Goal: Transaction & Acquisition: Purchase product/service

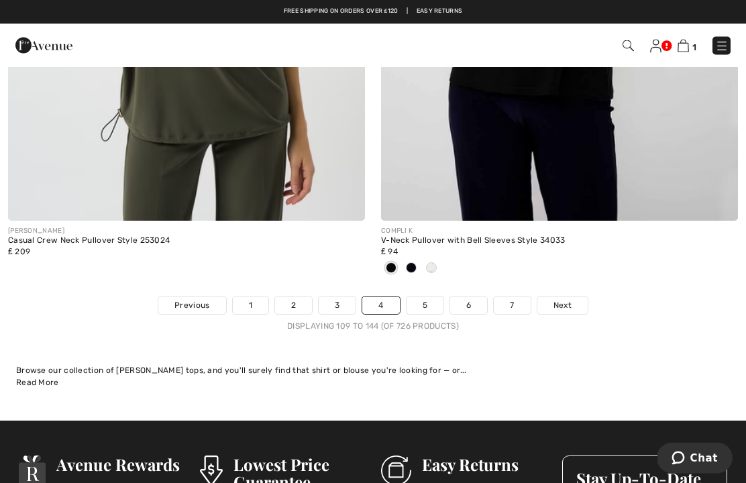
scroll to position [11126, 0]
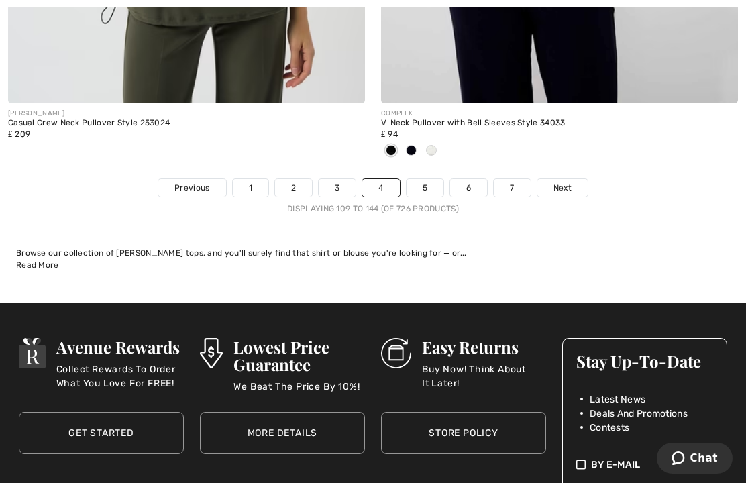
click at [421, 180] on link "5" at bounding box center [425, 187] width 37 height 17
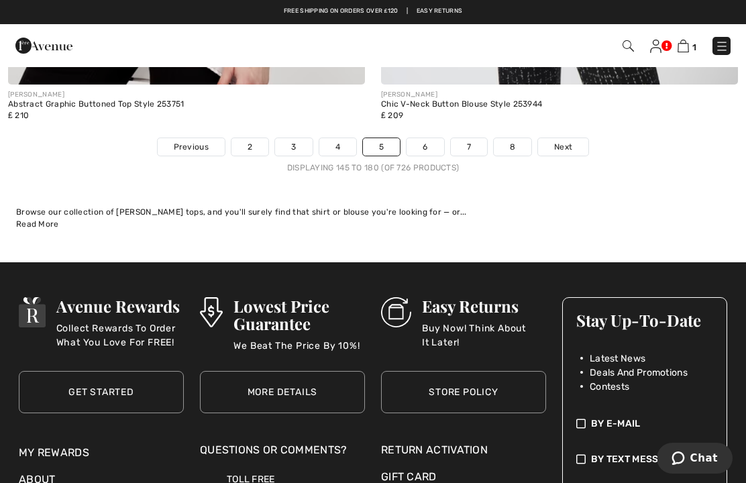
scroll to position [11051, 0]
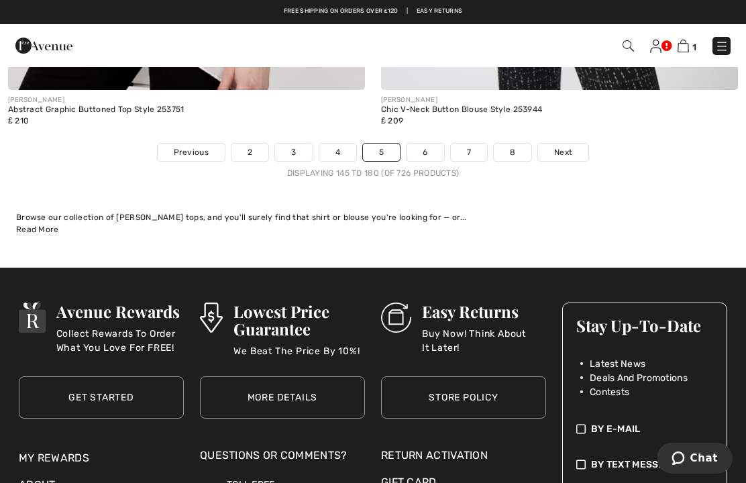
click at [420, 144] on link "6" at bounding box center [425, 152] width 37 height 17
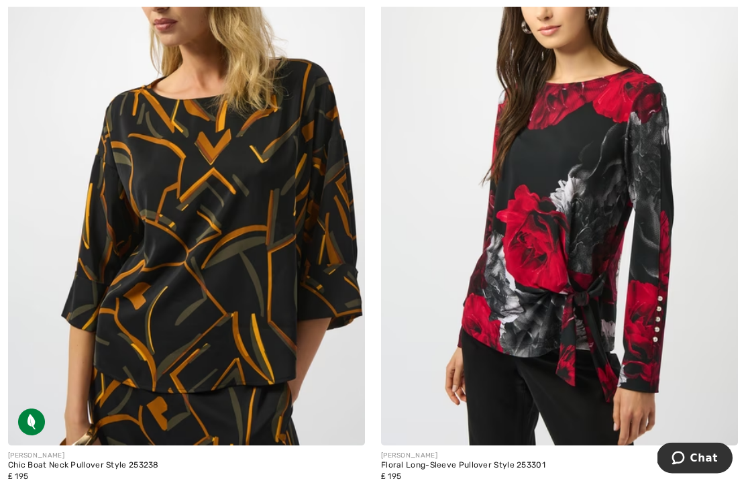
scroll to position [10748, 0]
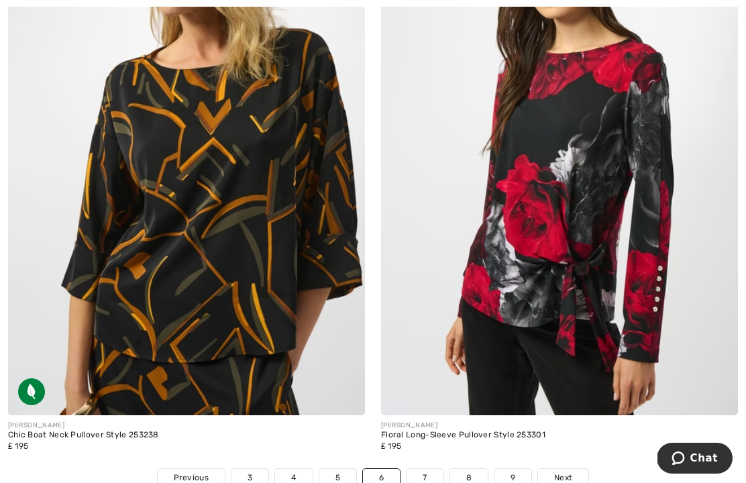
click at [573, 470] on link "Next" at bounding box center [563, 477] width 50 height 17
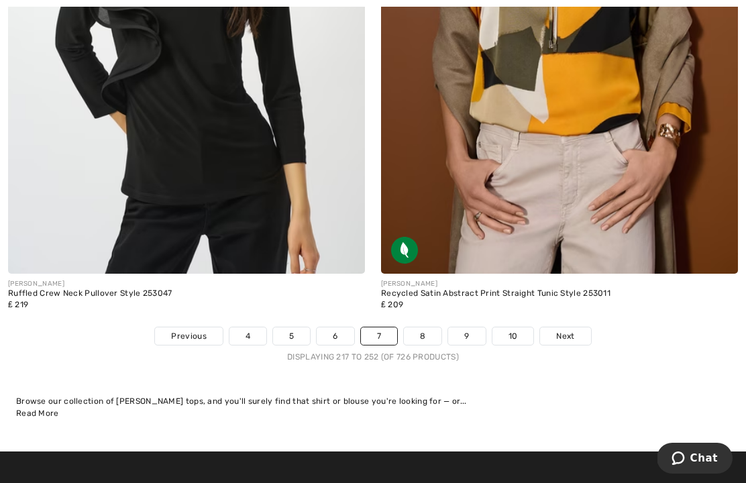
scroll to position [10927, 0]
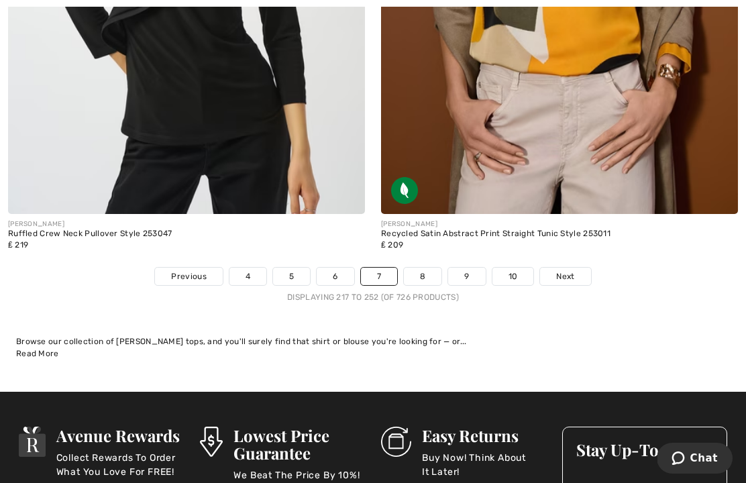
click at [429, 268] on link "8" at bounding box center [423, 276] width 38 height 17
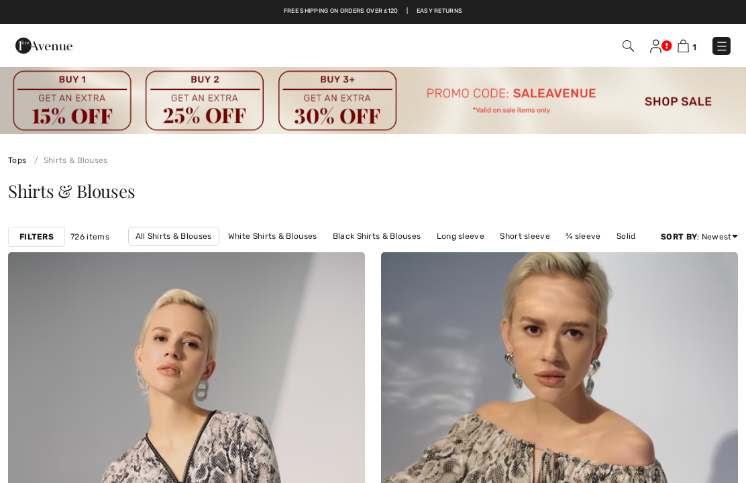
checkbox input "true"
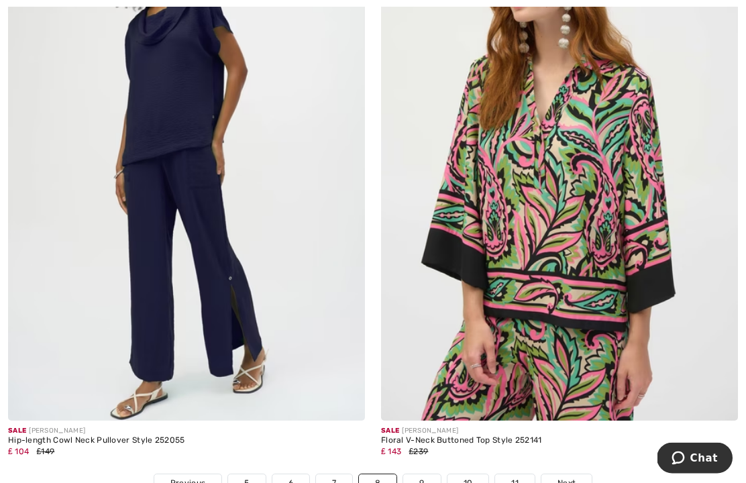
scroll to position [10786, 0]
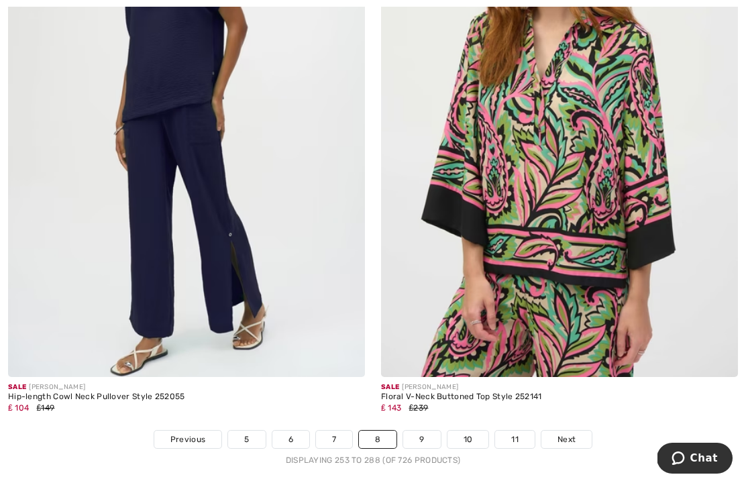
click at [432, 431] on link "9" at bounding box center [421, 439] width 37 height 17
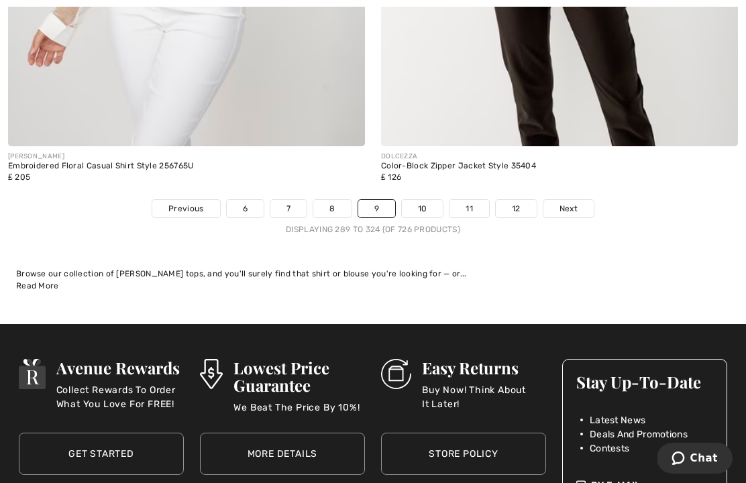
scroll to position [11023, 0]
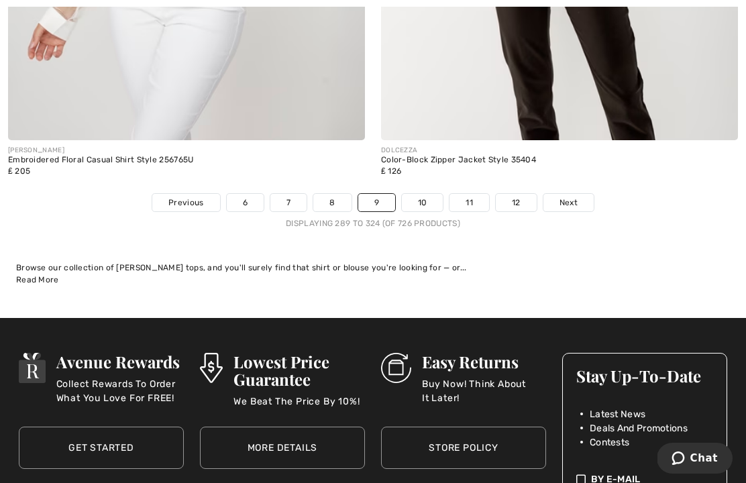
click at [437, 194] on link "10" at bounding box center [423, 202] width 42 height 17
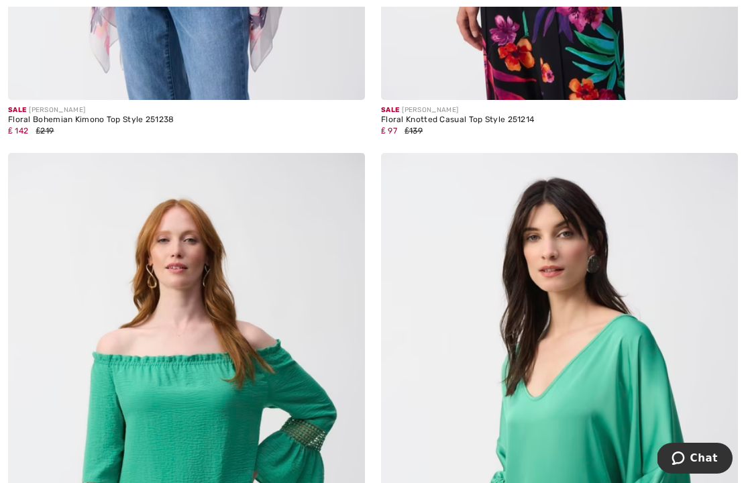
scroll to position [10848, 0]
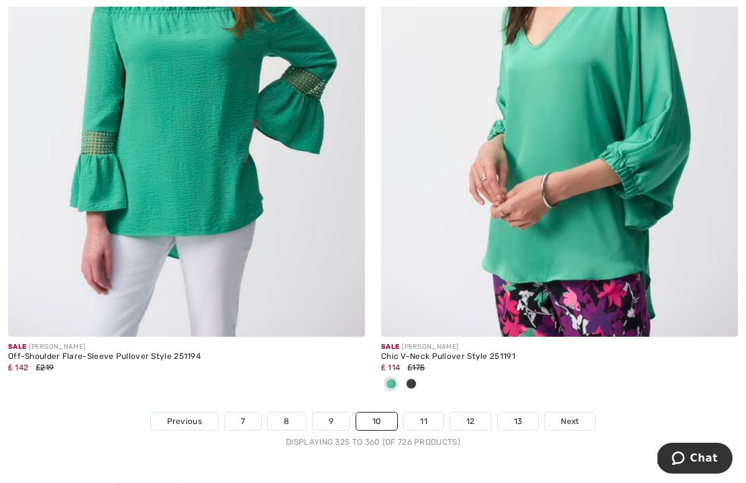
click at [575, 415] on span "Next" at bounding box center [570, 421] width 18 height 12
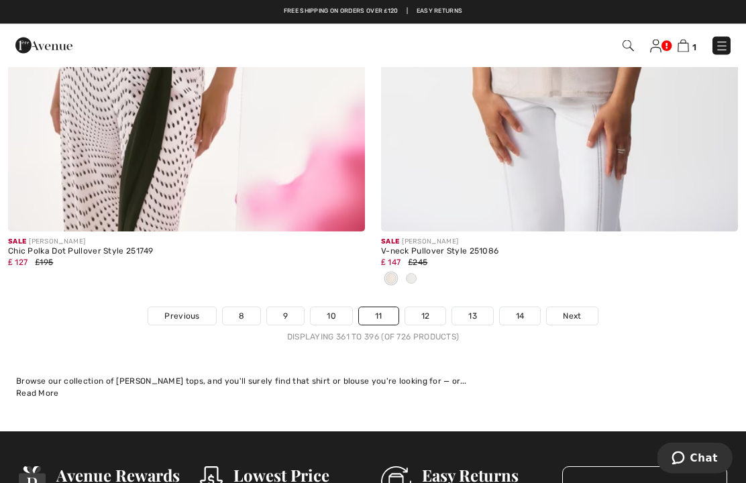
scroll to position [10976, 0]
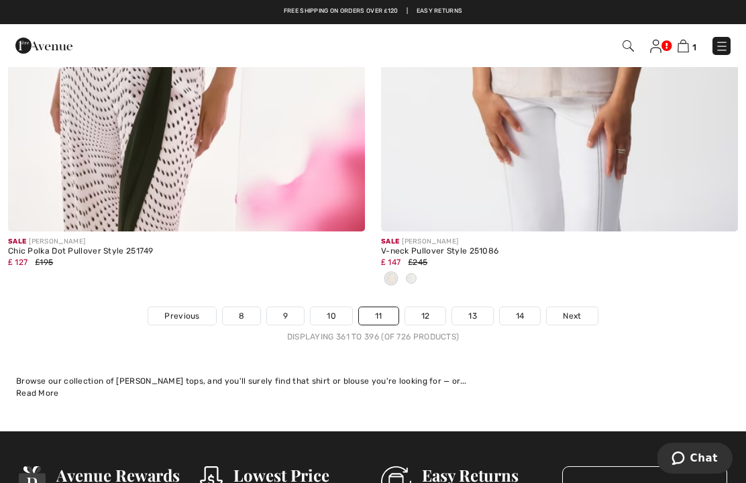
click at [438, 307] on link "12" at bounding box center [425, 315] width 41 height 17
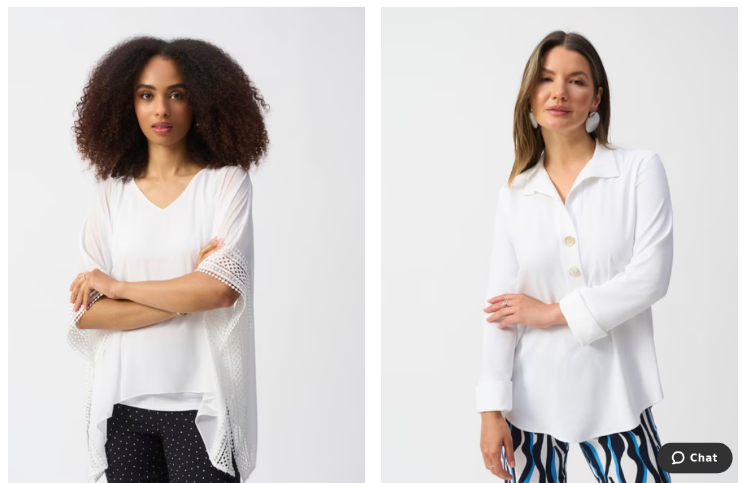
scroll to position [10246, 0]
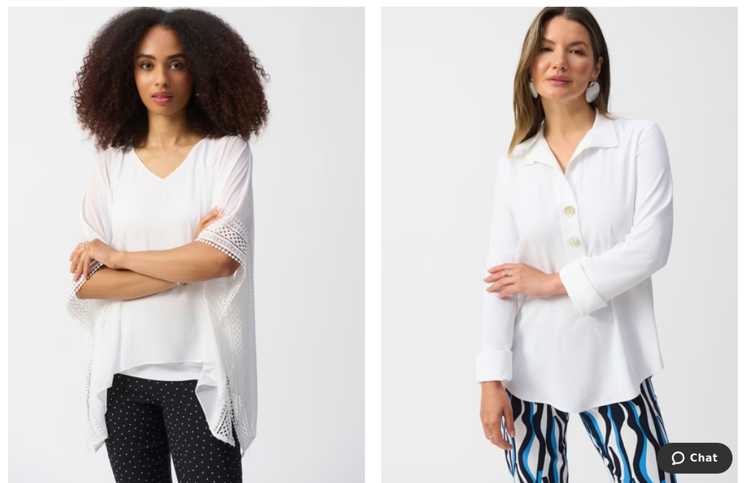
click at [623, 345] on img at bounding box center [559, 238] width 357 height 536
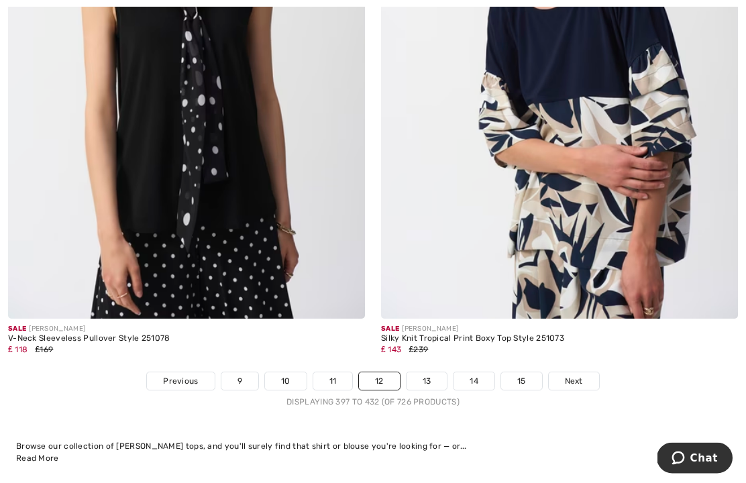
scroll to position [11318, 0]
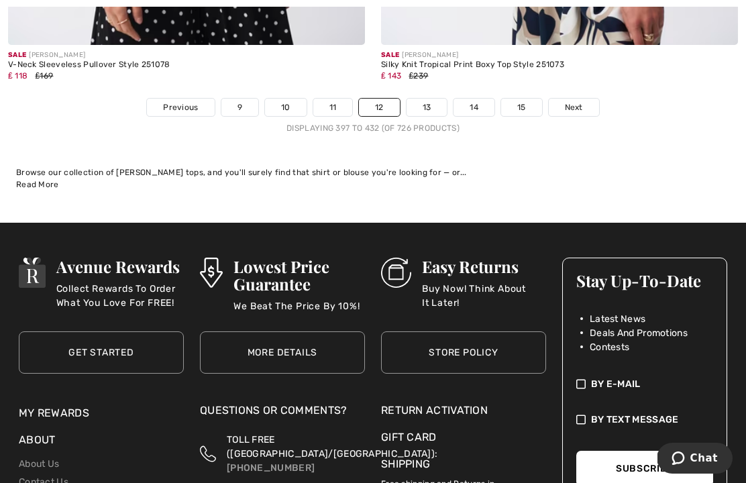
click at [433, 99] on link "13" at bounding box center [427, 107] width 41 height 17
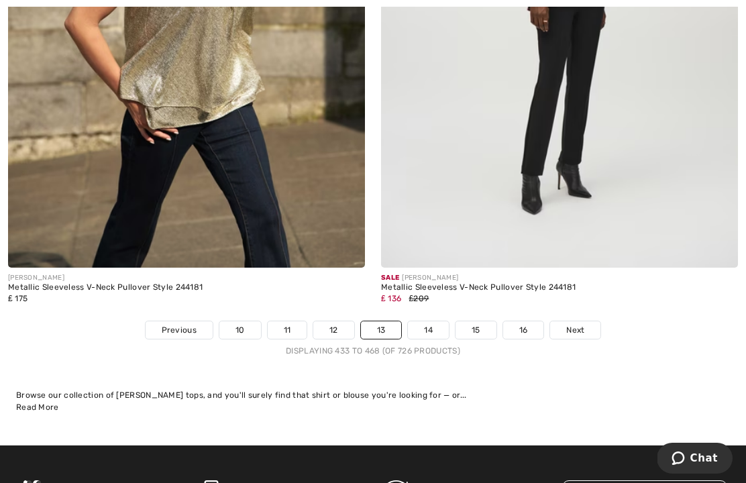
scroll to position [10936, 0]
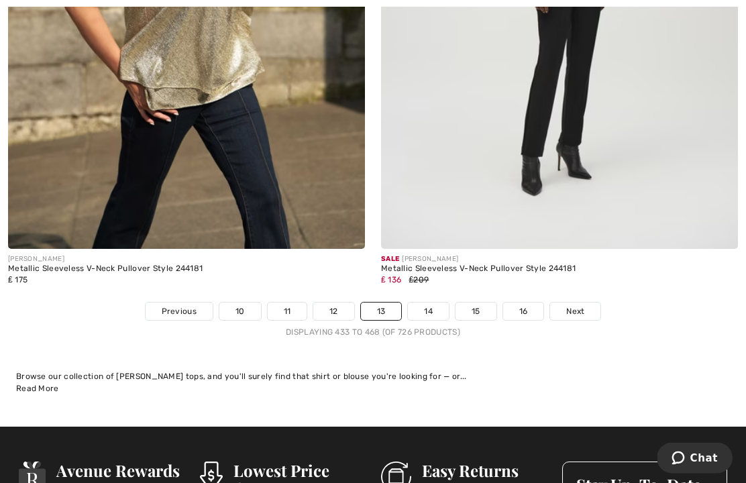
click at [438, 303] on link "14" at bounding box center [428, 311] width 41 height 17
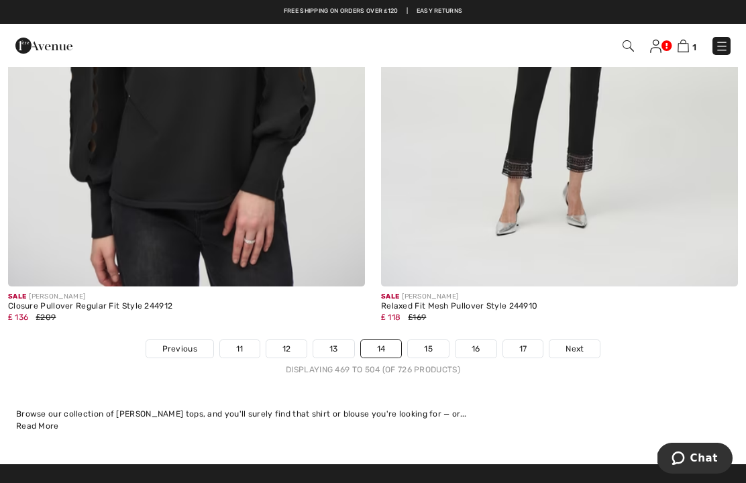
scroll to position [11032, 0]
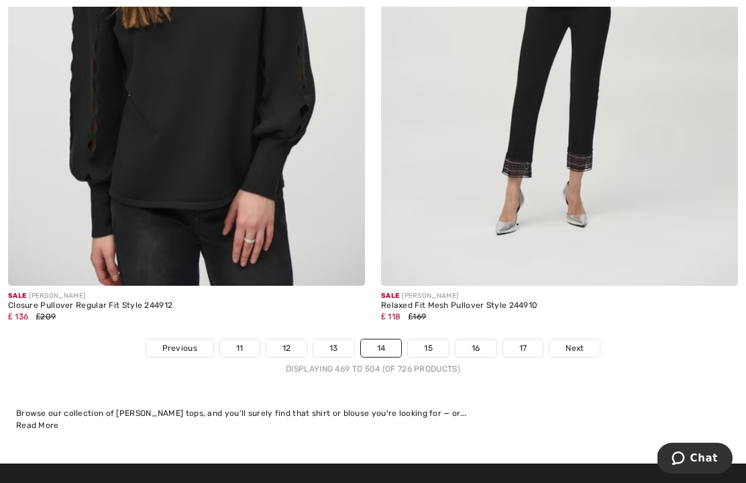
click at [435, 340] on link "15" at bounding box center [428, 348] width 41 height 17
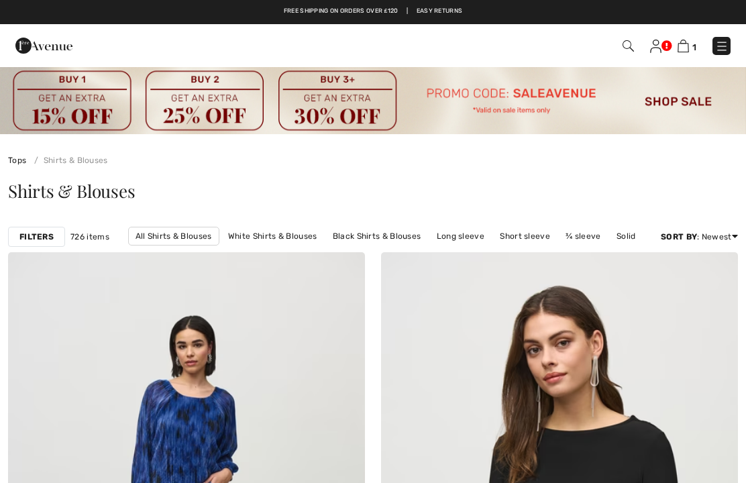
checkbox input "true"
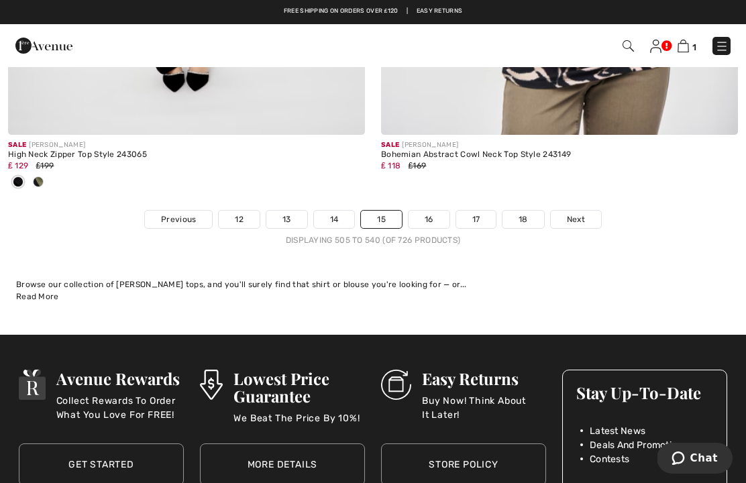
scroll to position [10982, 0]
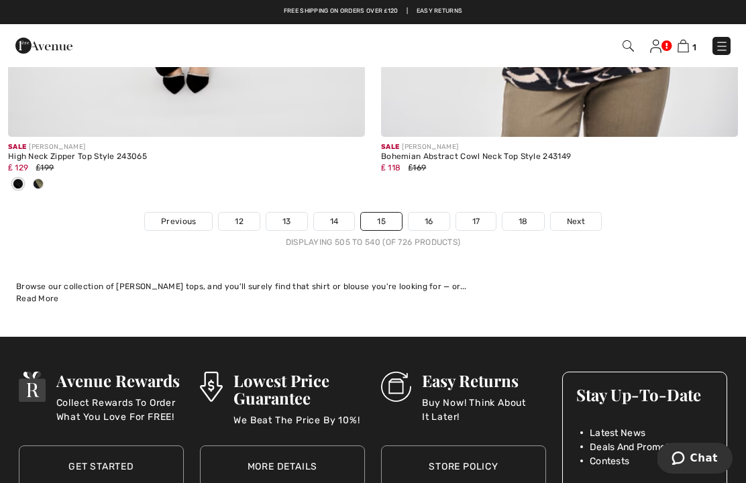
click at [428, 213] on link "16" at bounding box center [429, 221] width 41 height 17
click at [446, 217] on link "16" at bounding box center [429, 221] width 41 height 17
click at [436, 213] on link "16" at bounding box center [429, 221] width 41 height 17
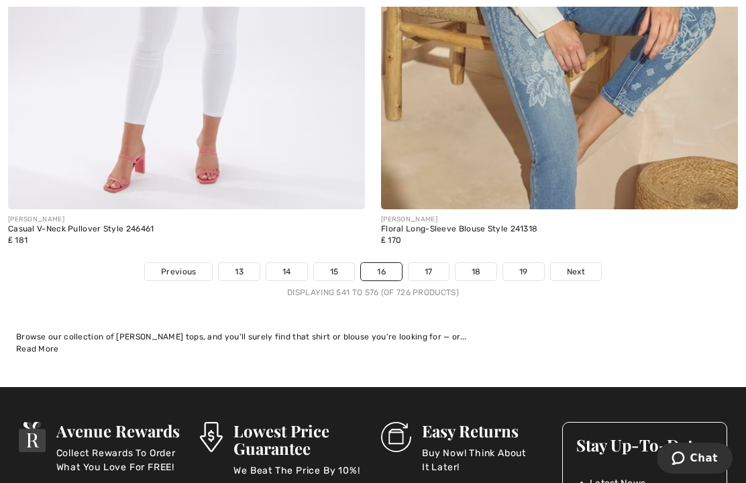
scroll to position [11037, 0]
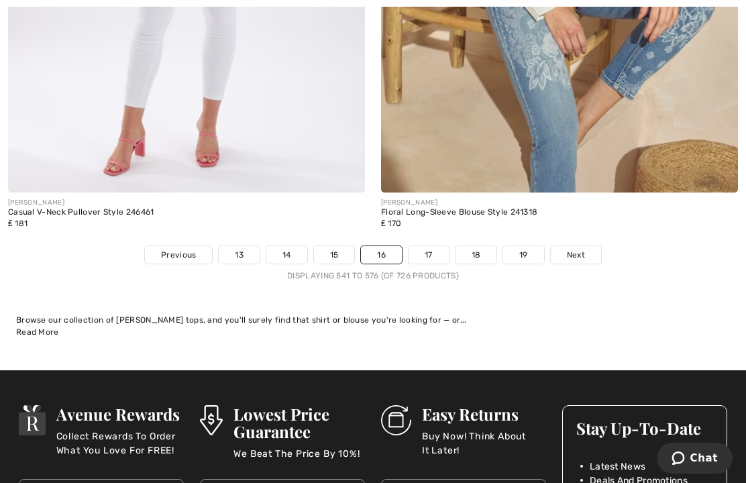
click at [432, 252] on link "17" at bounding box center [429, 254] width 40 height 17
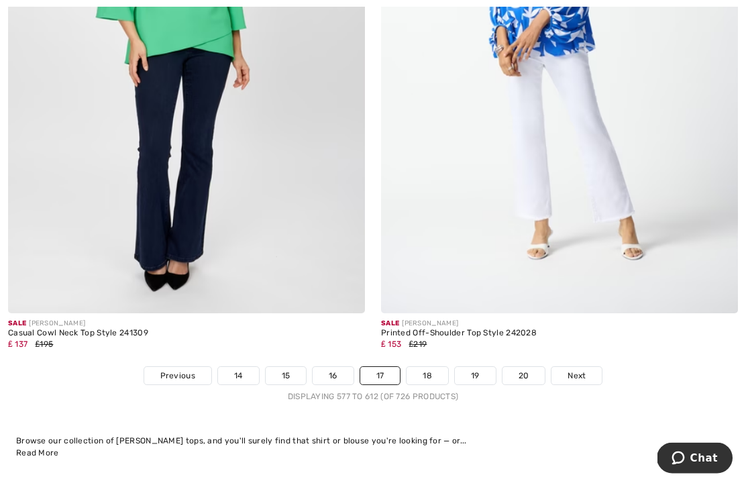
scroll to position [11008, 0]
